Goal: Check status: Check status

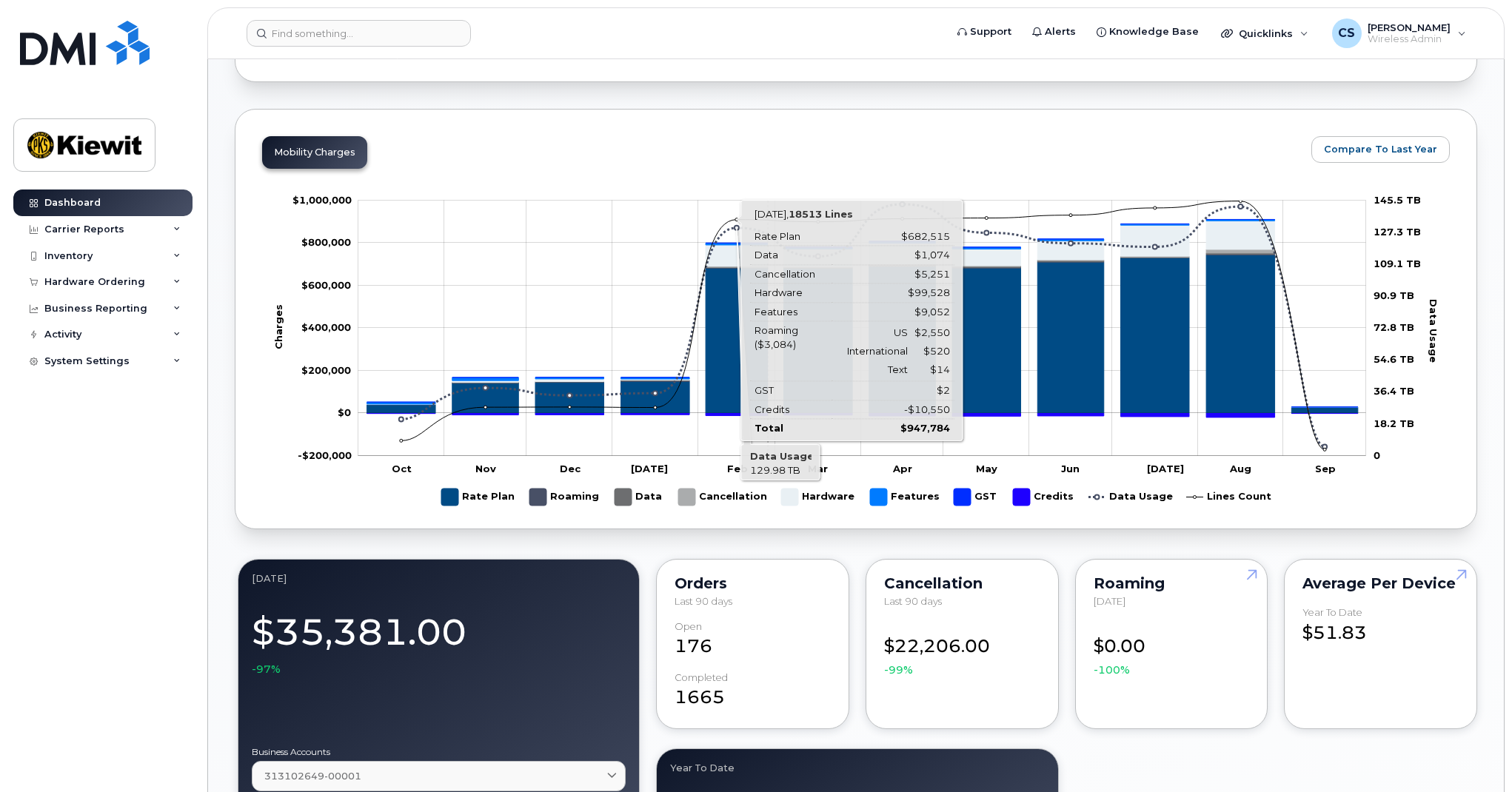
scroll to position [798, 0]
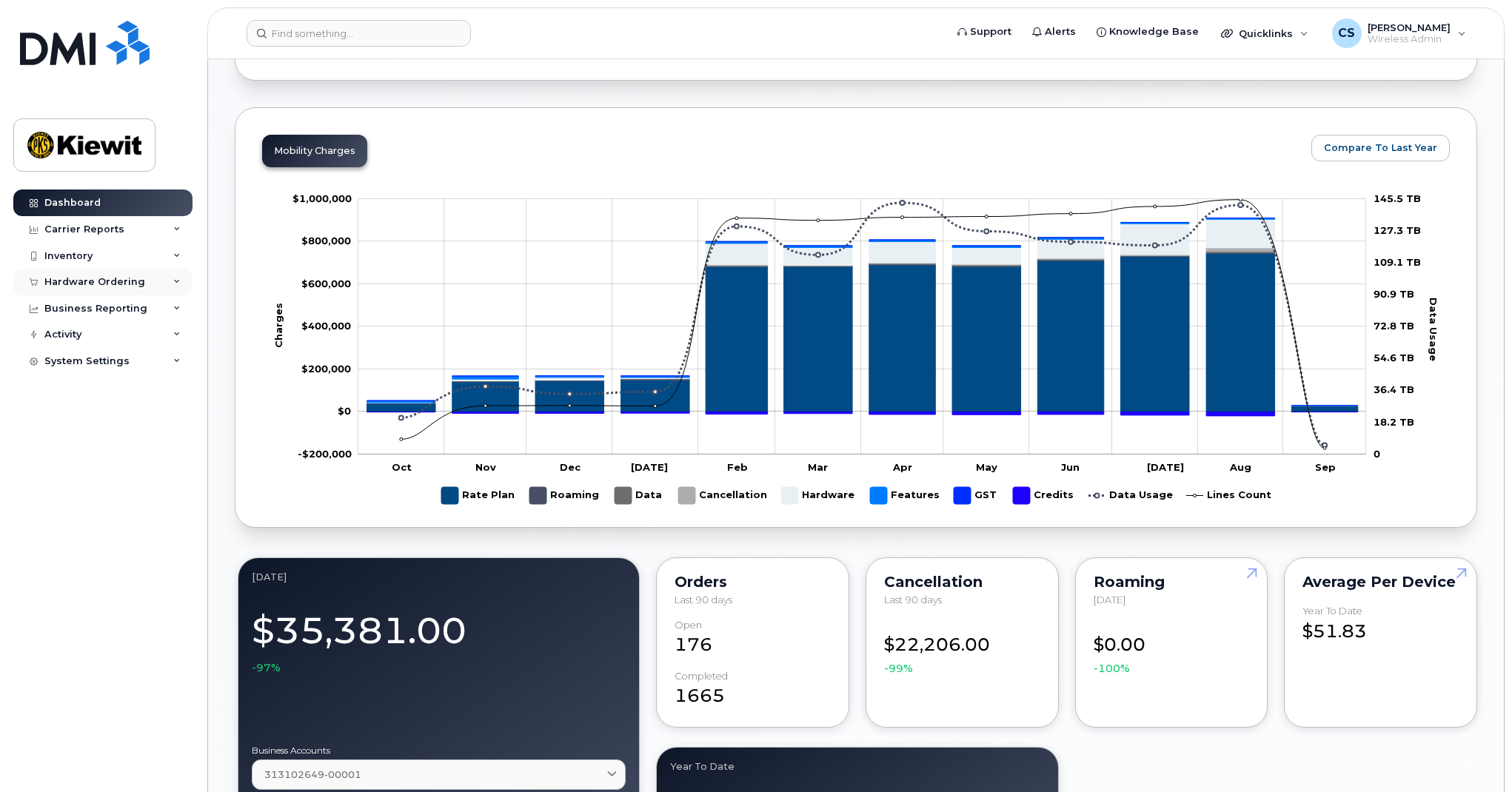
click at [140, 282] on div "Hardware Ordering" at bounding box center [103, 282] width 180 height 26
click at [118, 312] on link "Overview" at bounding box center [116, 309] width 153 height 28
click at [86, 305] on div "Overview" at bounding box center [75, 309] width 48 height 14
click at [89, 337] on link "Orders" at bounding box center [116, 337] width 153 height 28
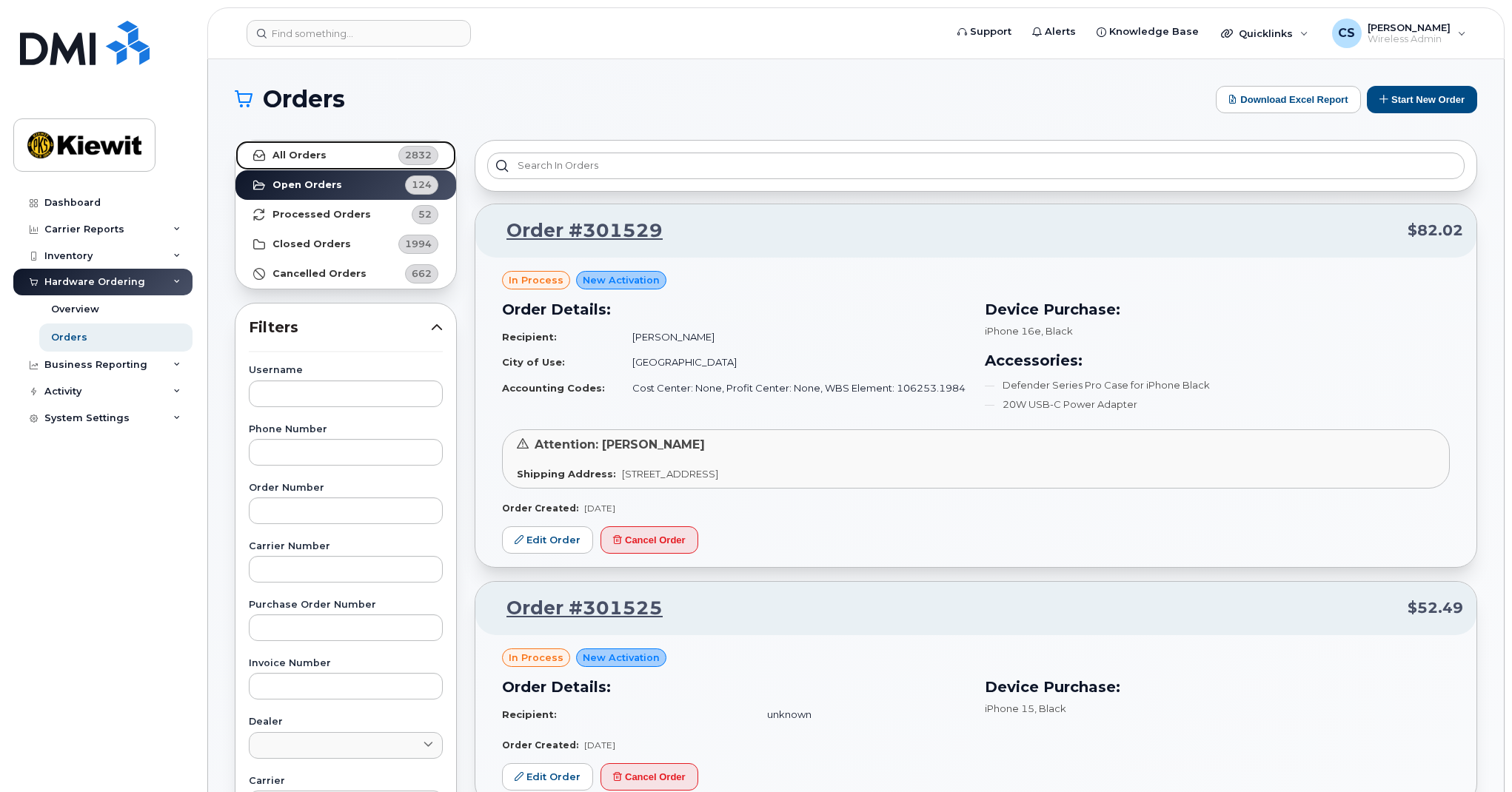
click at [365, 163] on link "All Orders 2832" at bounding box center [346, 155] width 221 height 29
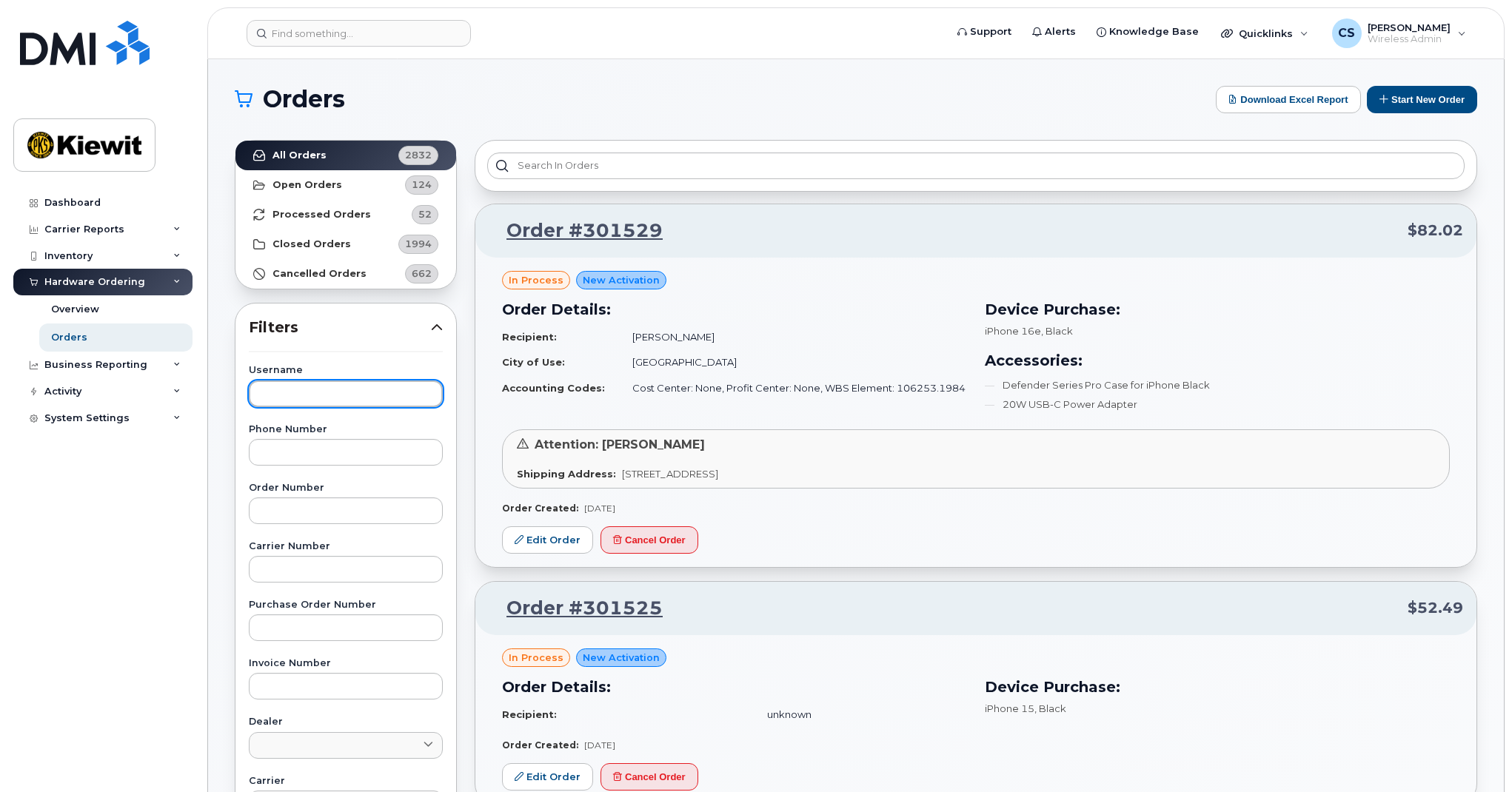
click at [382, 402] on input "text" at bounding box center [346, 393] width 194 height 26
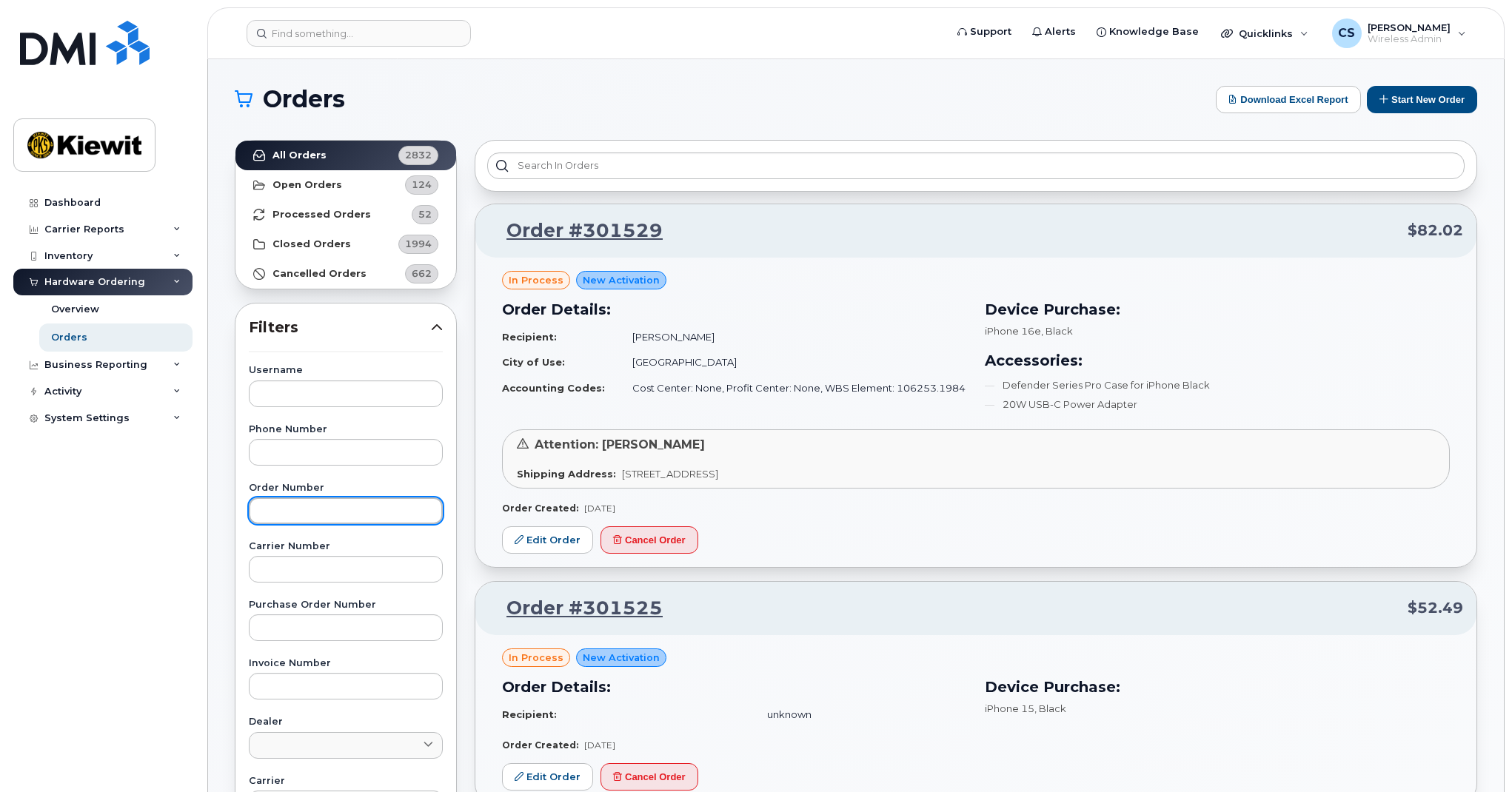
click at [349, 497] on input "text" at bounding box center [346, 510] width 194 height 26
type input "3"
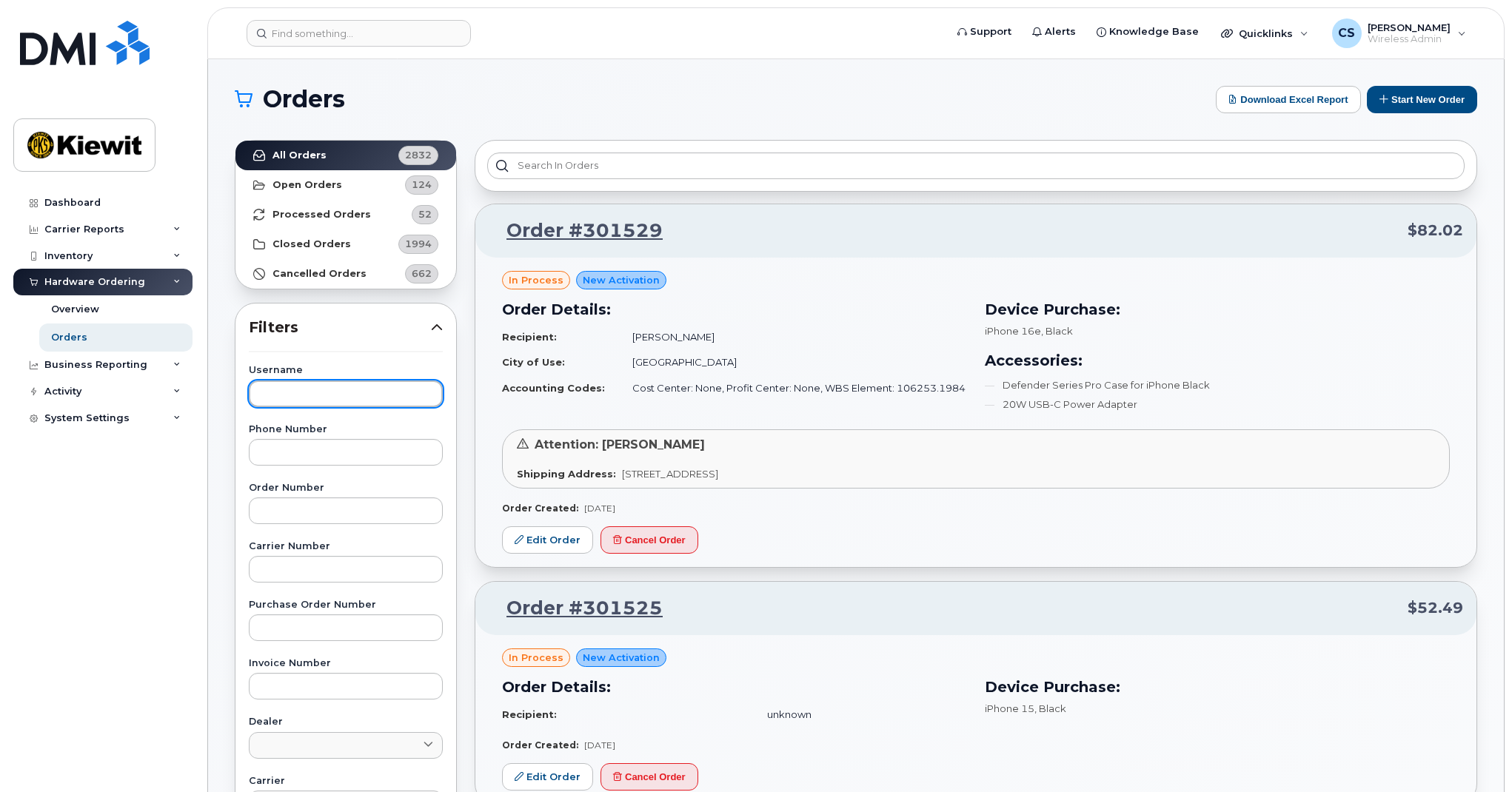
click at [286, 399] on input "text" at bounding box center [346, 393] width 194 height 26
type input "[PERSON_NAME]"
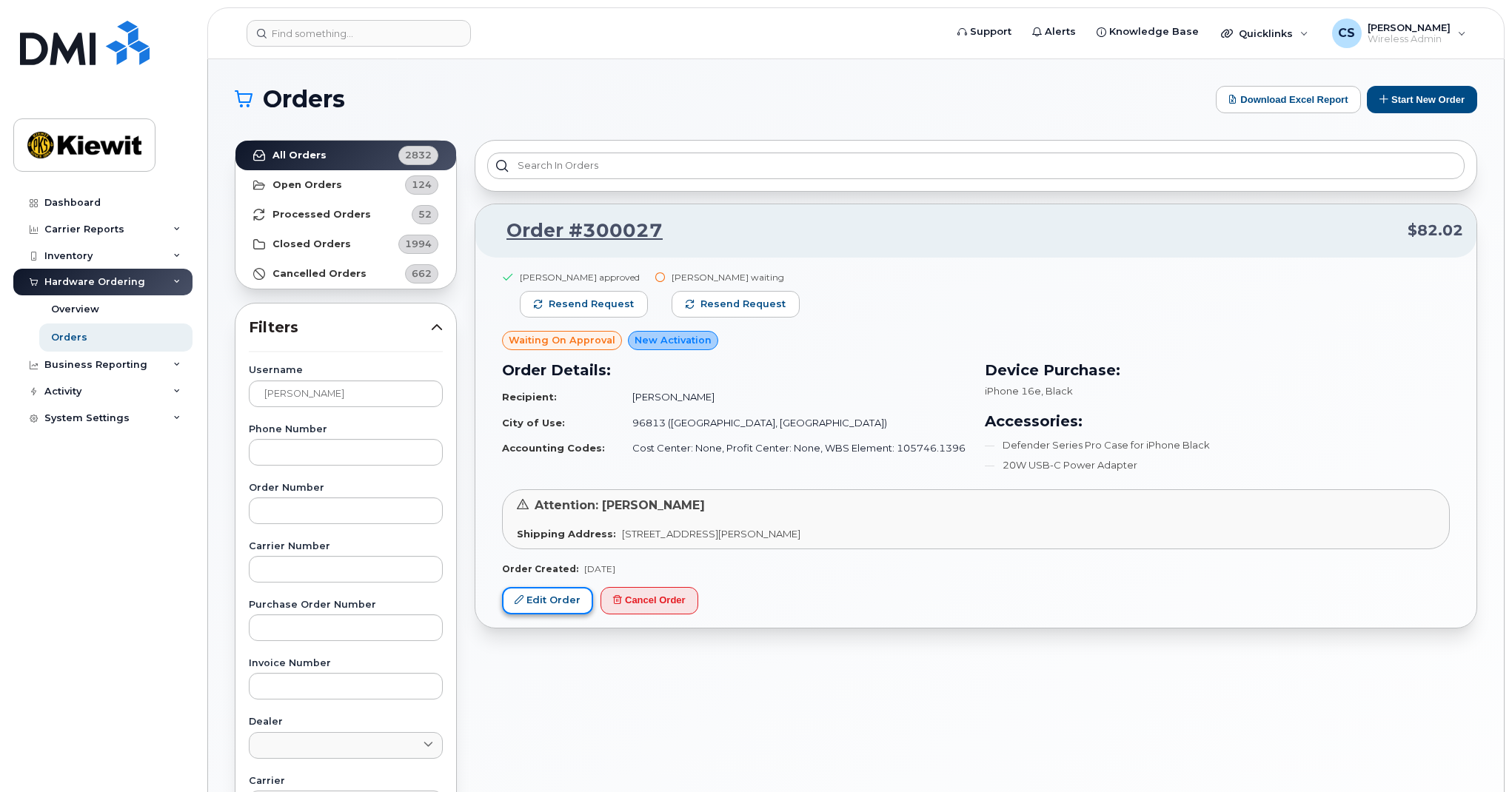
click at [553, 595] on link "Edit Order" at bounding box center [547, 601] width 91 height 27
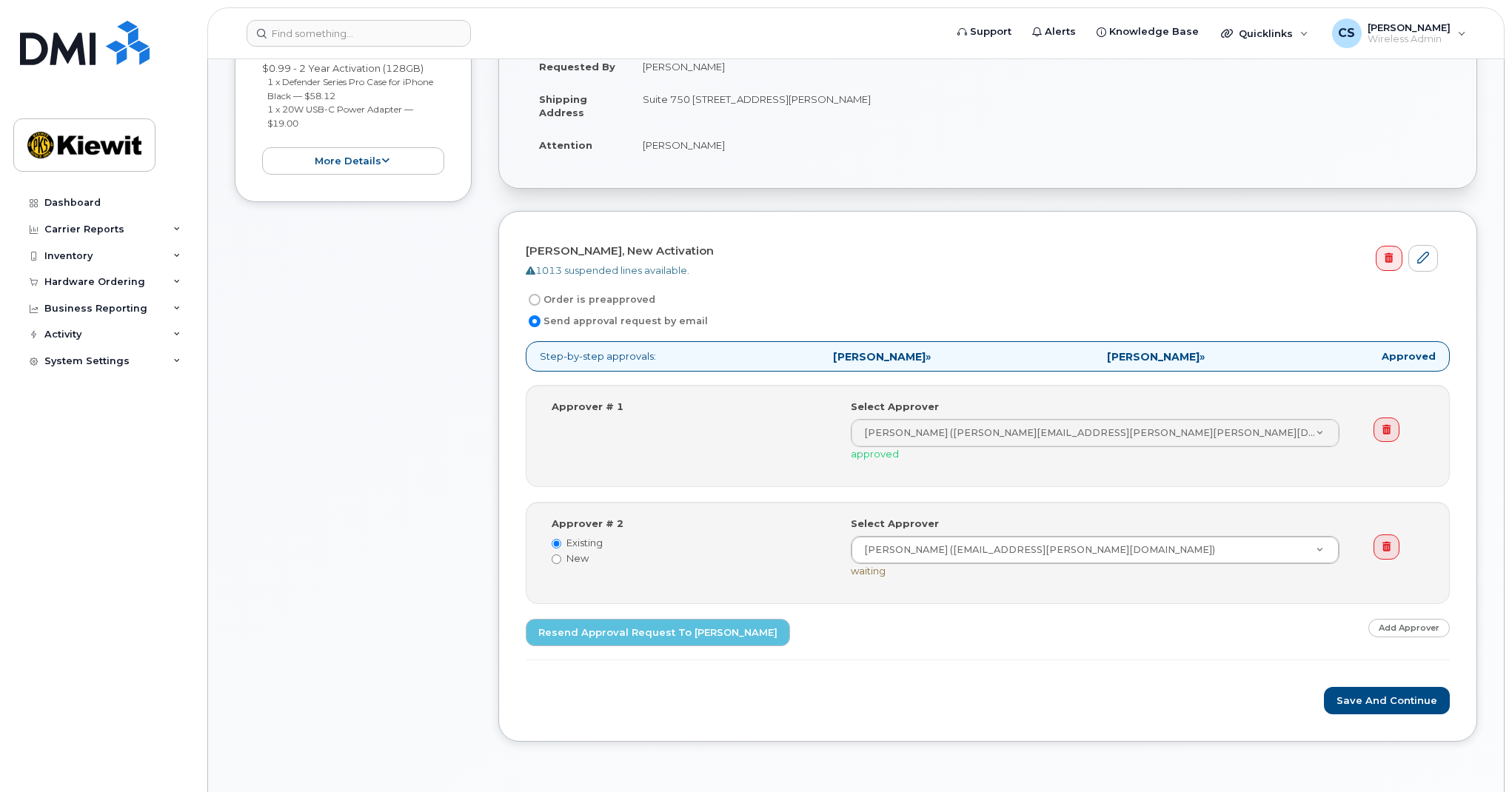
scroll to position [384, 0]
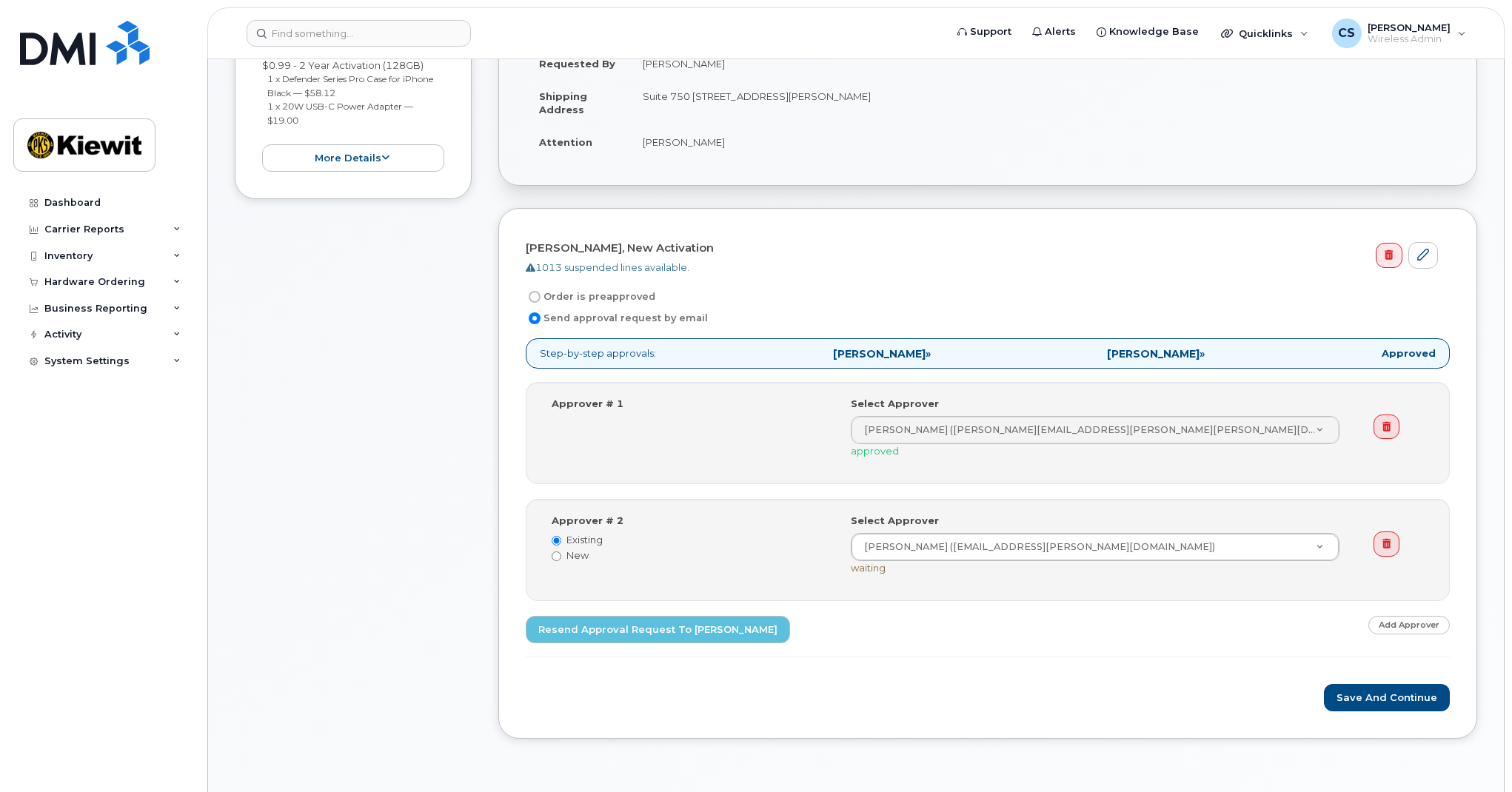
click at [623, 299] on label "Order is preapproved" at bounding box center [590, 297] width 130 height 18
click at [541, 299] on input "Order is preapproved" at bounding box center [535, 297] width 12 height 12
radio input "true"
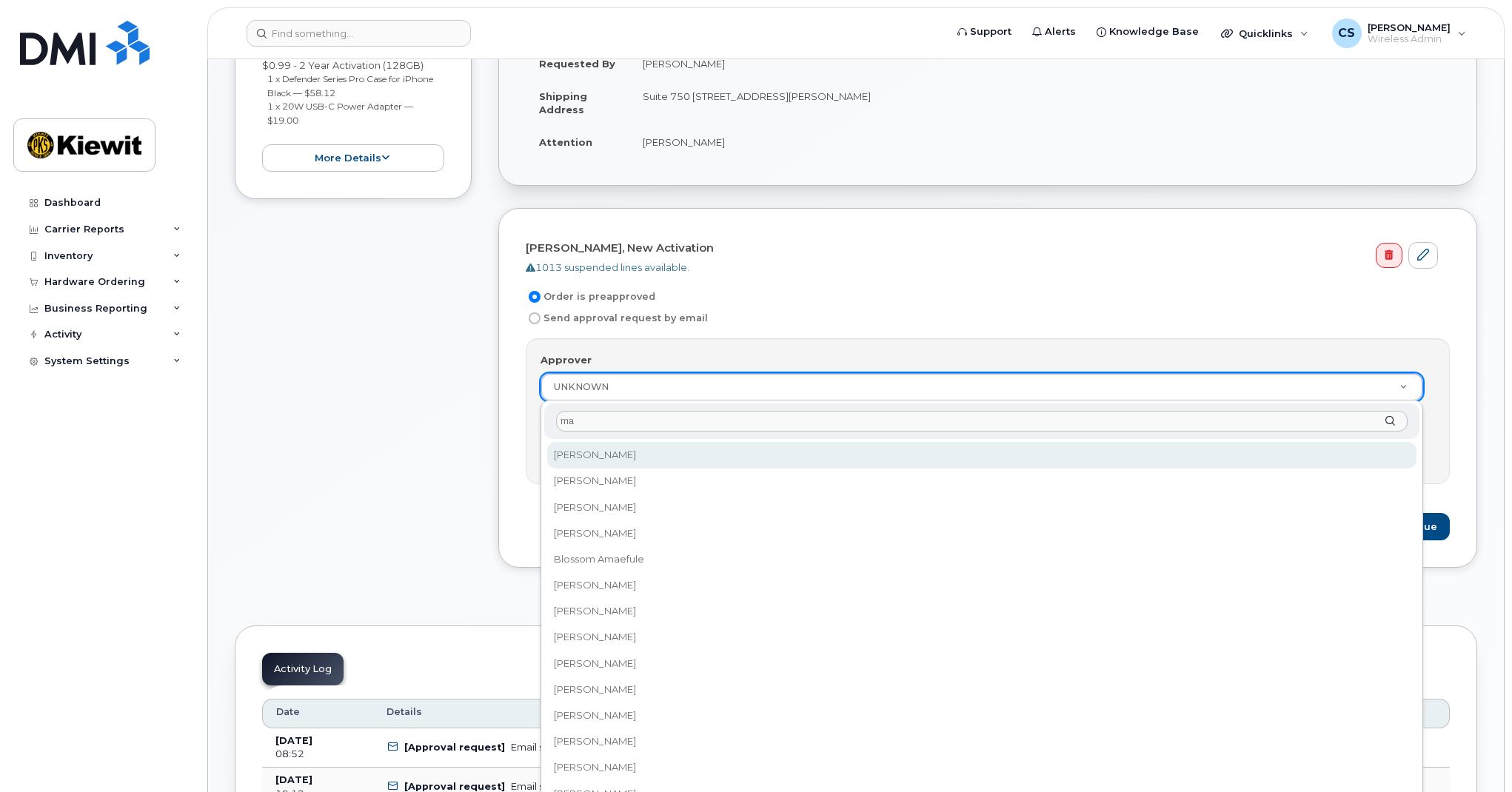
type input "m"
type input "M"
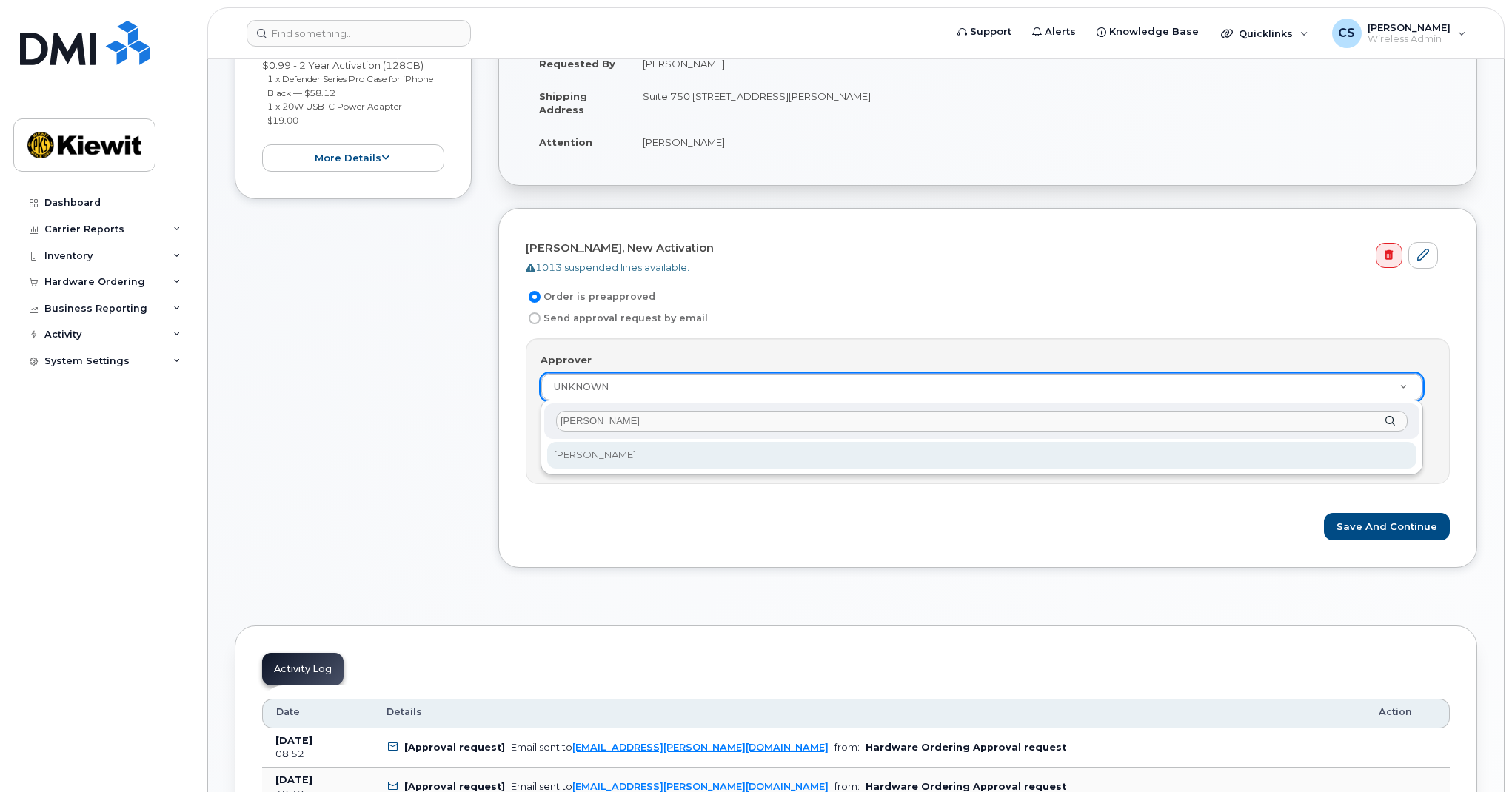
type input "corey"
select select "2146812"
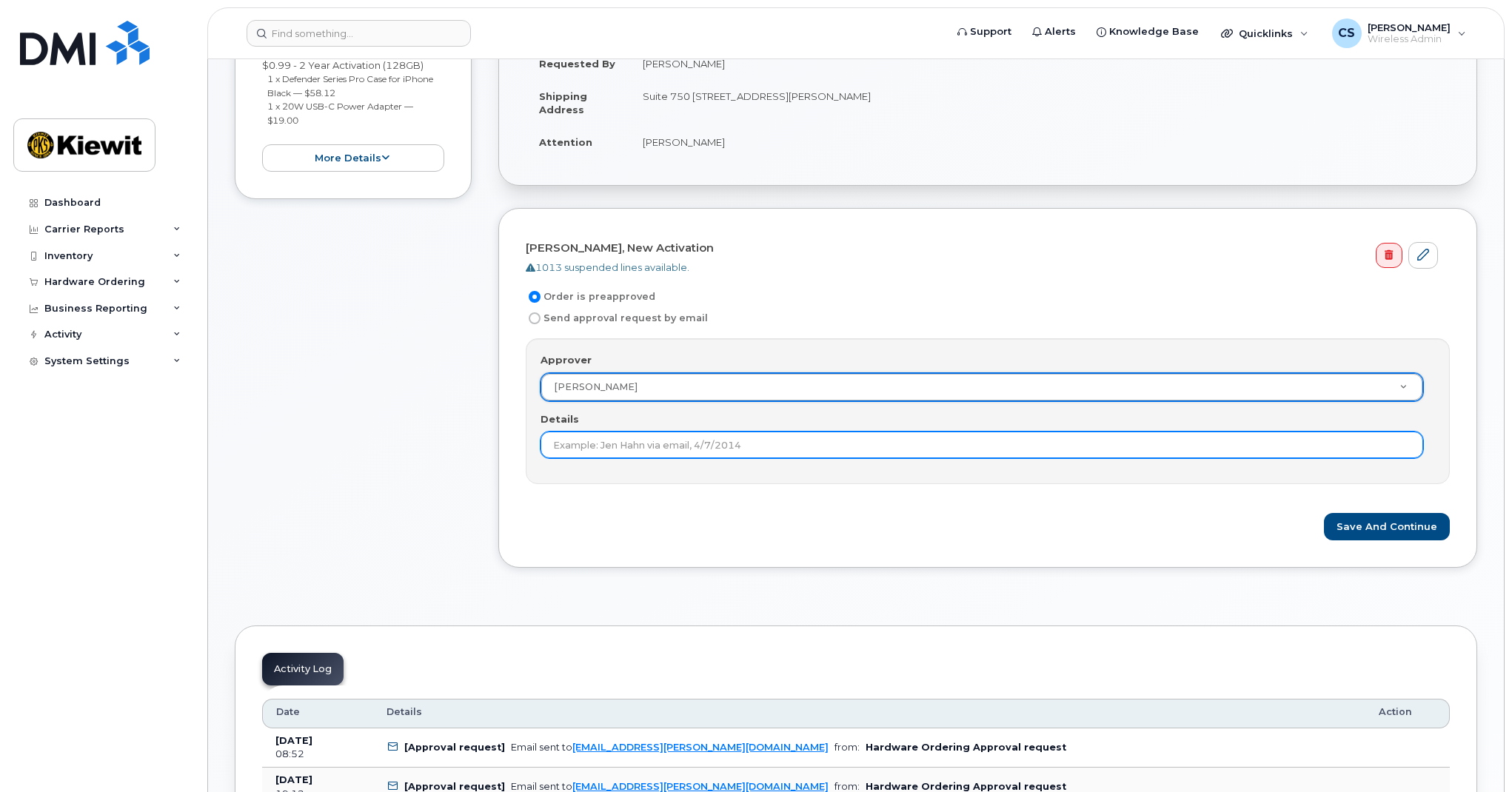
click at [632, 444] on input "Details" at bounding box center [982, 444] width 883 height 26
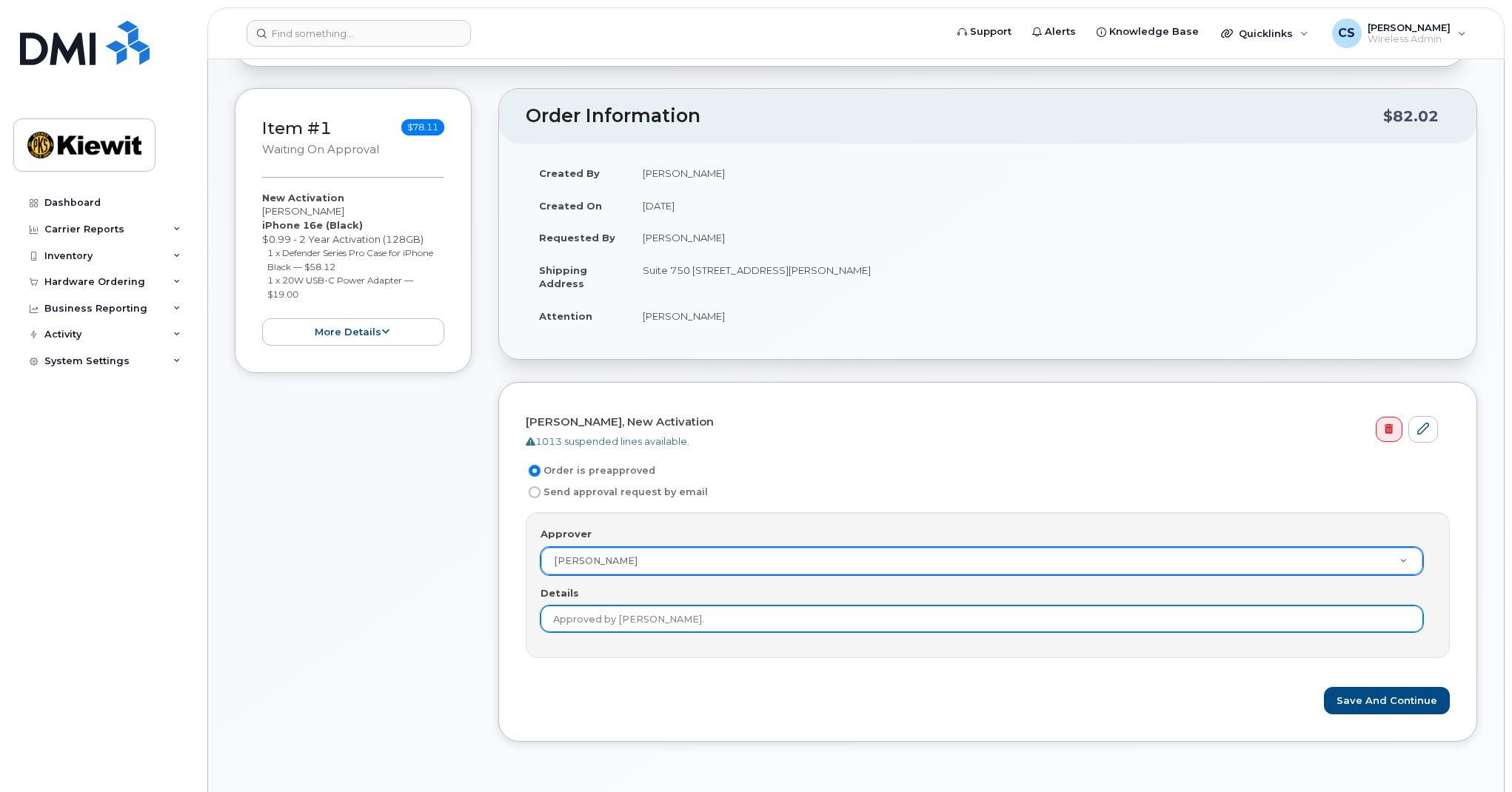
scroll to position [218, 0]
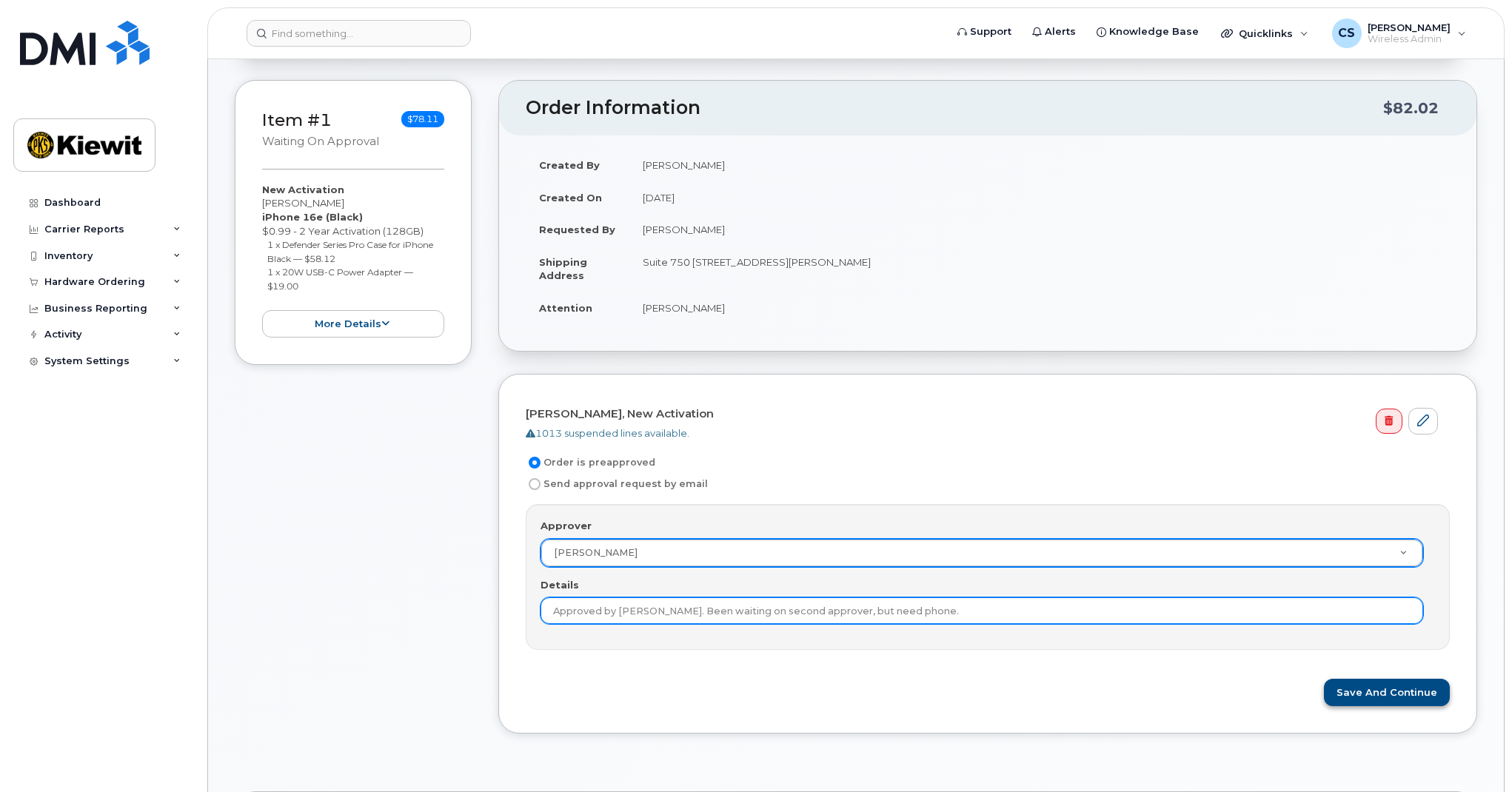
type input "Approved by Matt Fredrick. Been waiting on second approver, but need phone."
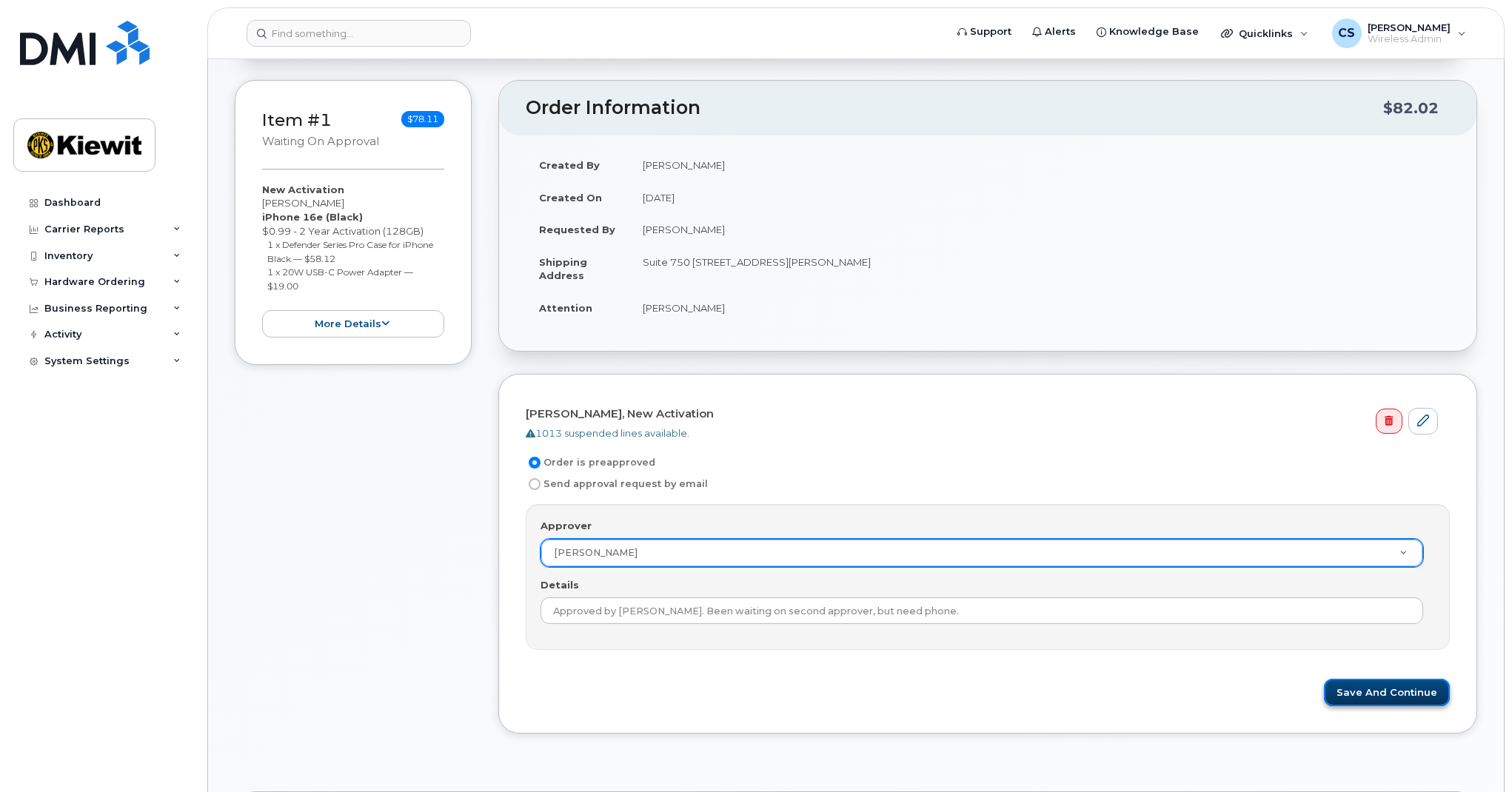
click at [1363, 691] on button "Save and Continue" at bounding box center [1387, 692] width 126 height 27
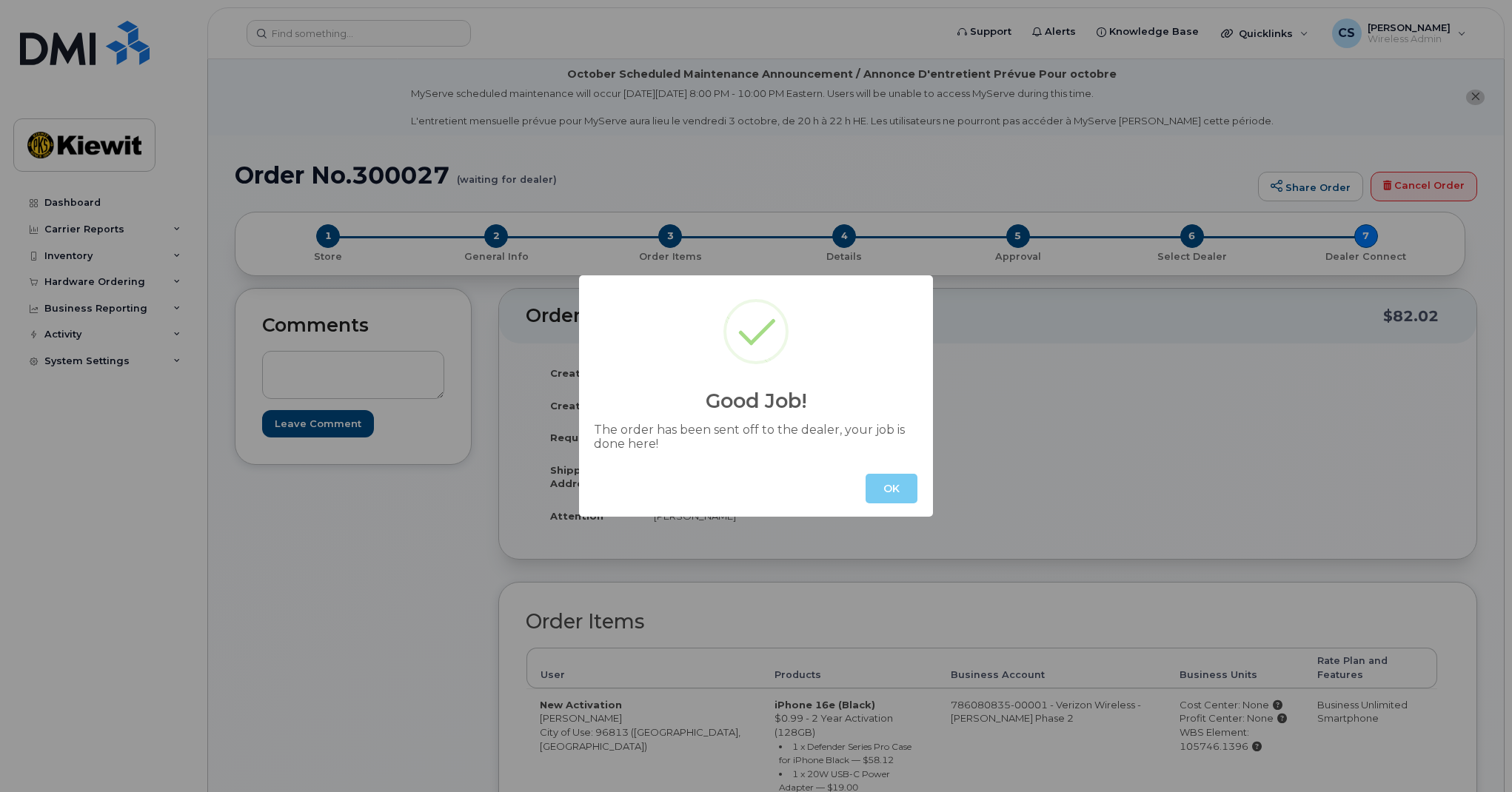
click at [892, 489] on button "OK" at bounding box center [891, 488] width 52 height 29
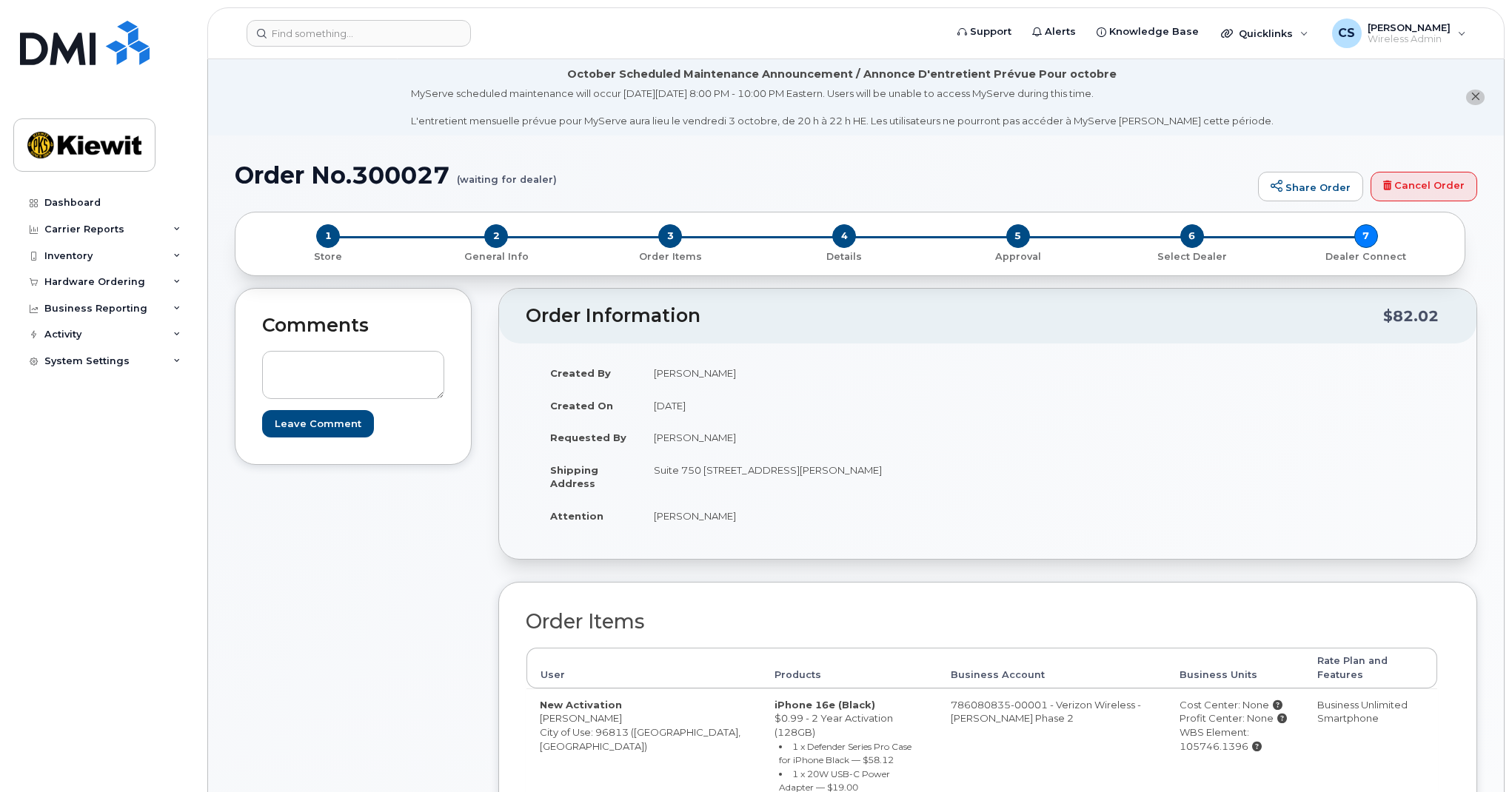
click at [416, 176] on h1 "Order No.300027 (waiting for dealer)" at bounding box center [742, 175] width 1016 height 26
copy h1 "300027"
click at [95, 277] on div "Hardware Ordering" at bounding box center [95, 282] width 101 height 12
click at [83, 336] on link "Orders" at bounding box center [116, 337] width 153 height 28
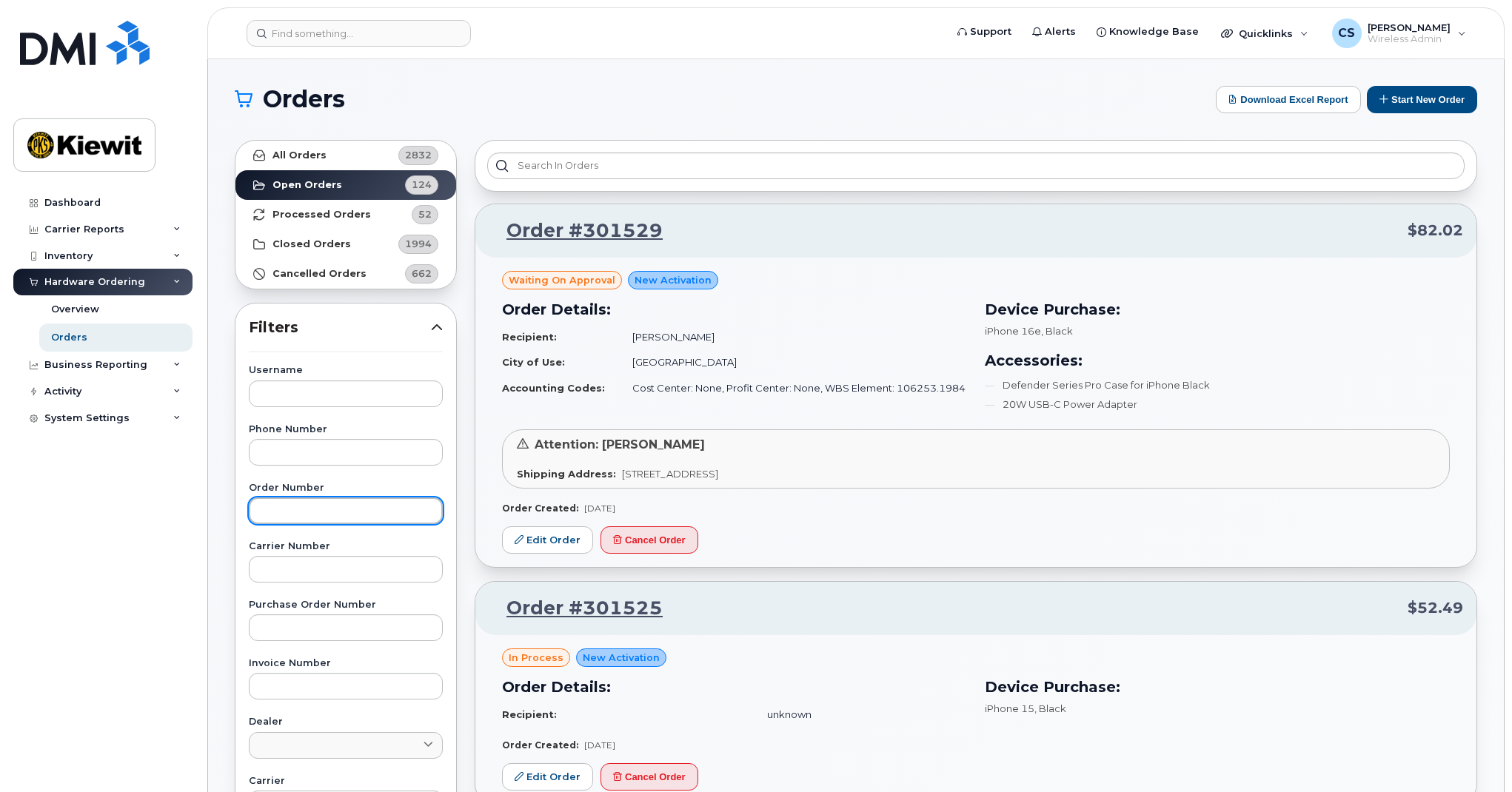
click at [326, 504] on input "text" at bounding box center [346, 510] width 194 height 26
paste input "300027"
type input "300027"
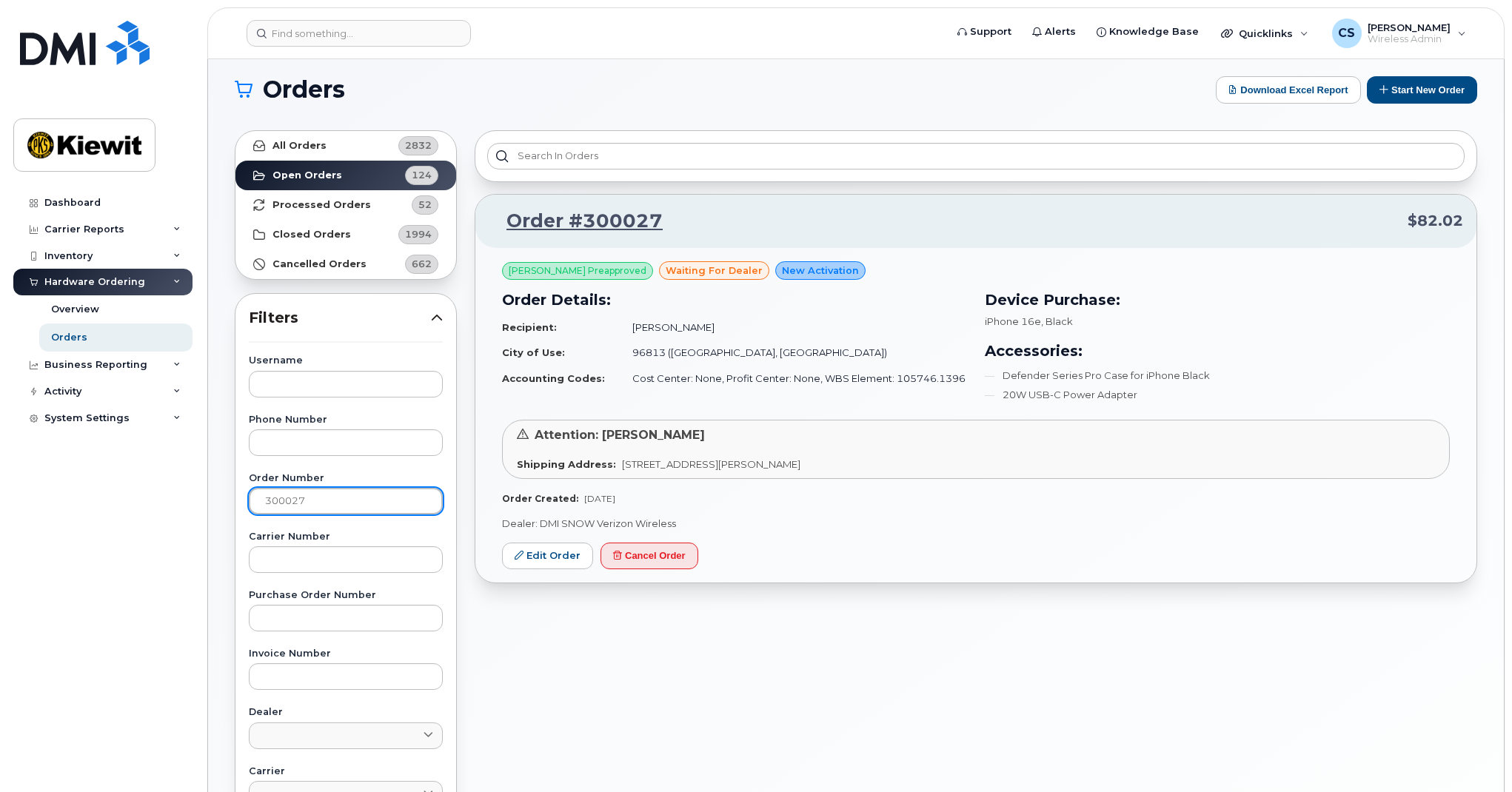
scroll to position [8, 0]
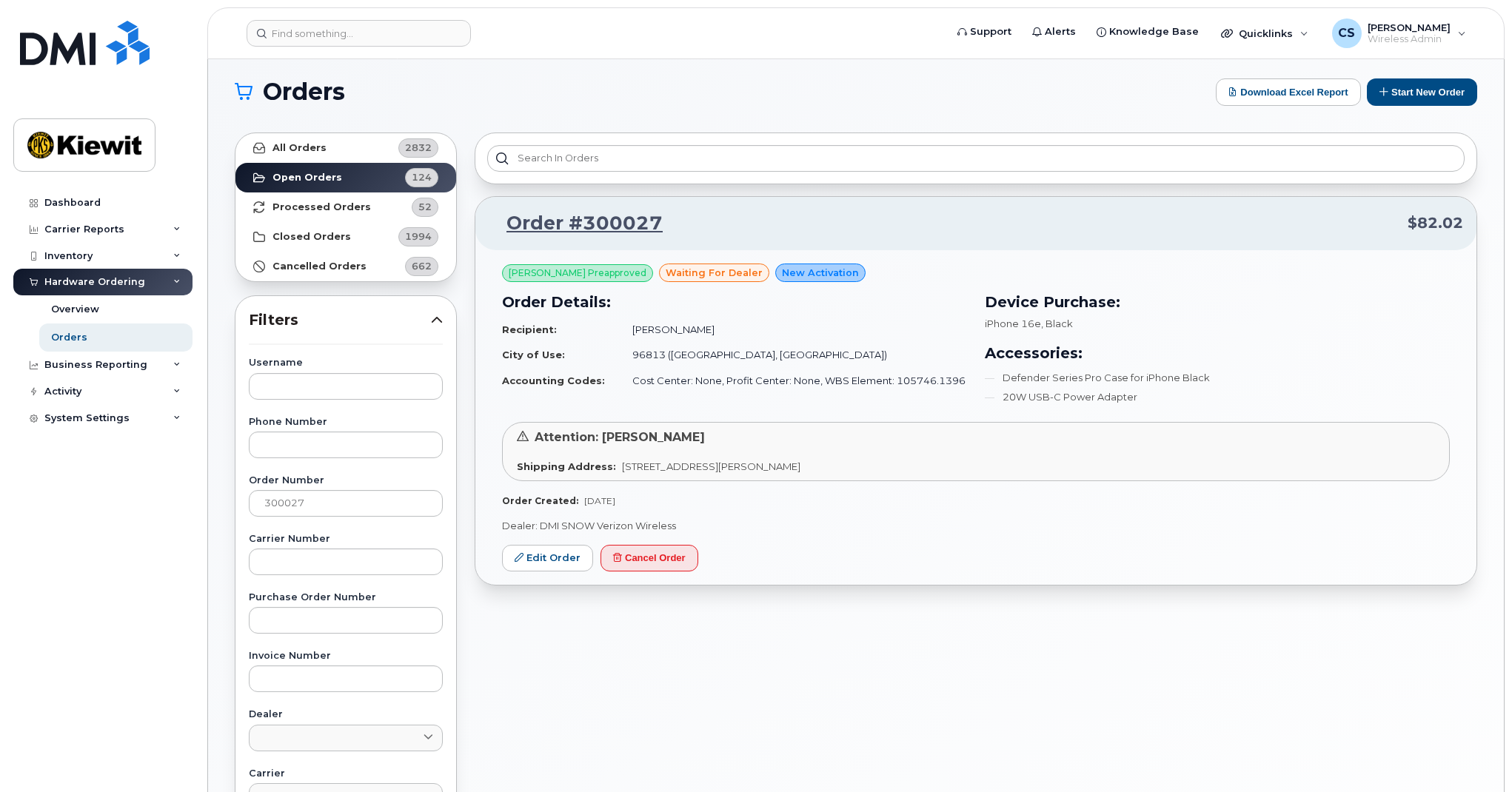
click at [841, 648] on div "Order #300027 $82.02 Corey Schmitz Preapproved waiting for dealer New Activatio…" at bounding box center [976, 643] width 1020 height 1040
